Goal: Transaction & Acquisition: Purchase product/service

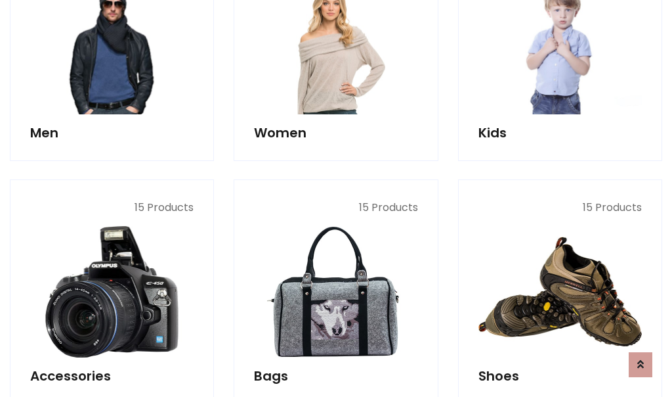
scroll to position [439, 0]
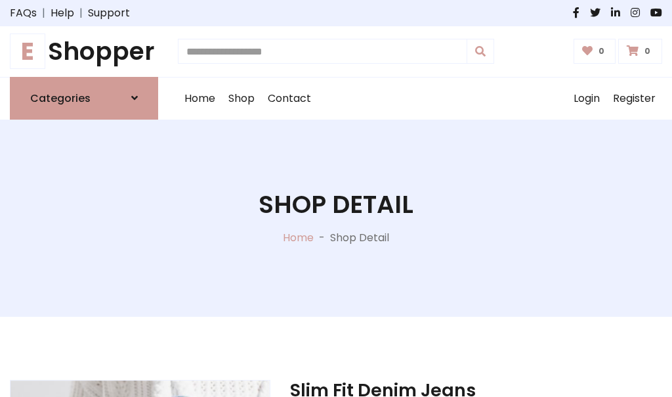
click at [84, 51] on h1 "E Shopper" at bounding box center [84, 52] width 148 height 30
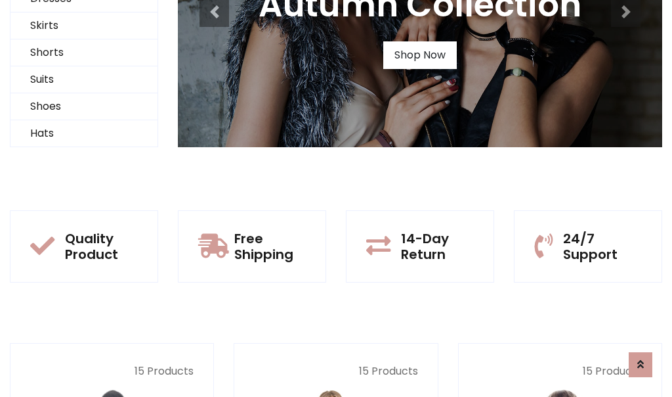
scroll to position [127, 0]
